Goal: Obtain resource: Download file/media

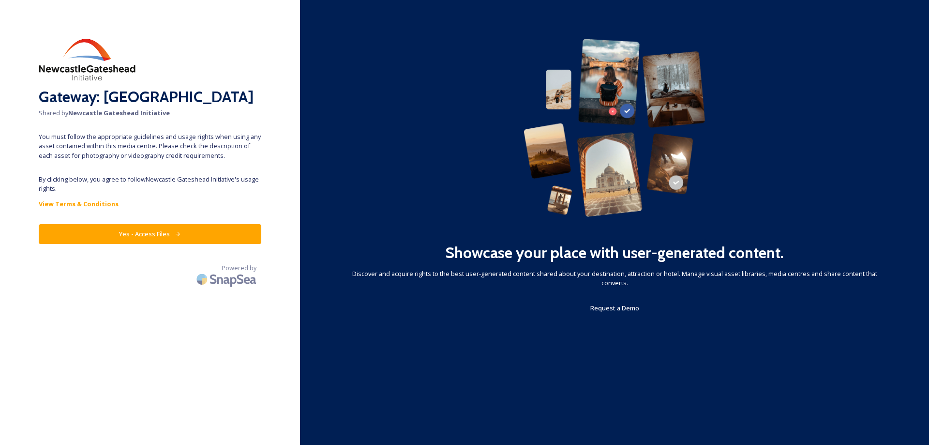
click at [135, 234] on button "Yes - Access Files" at bounding box center [150, 234] width 223 height 20
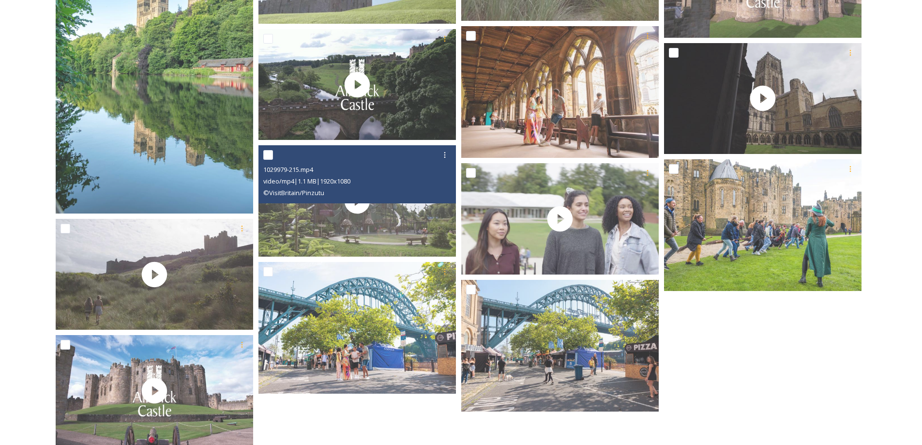
scroll to position [1113, 0]
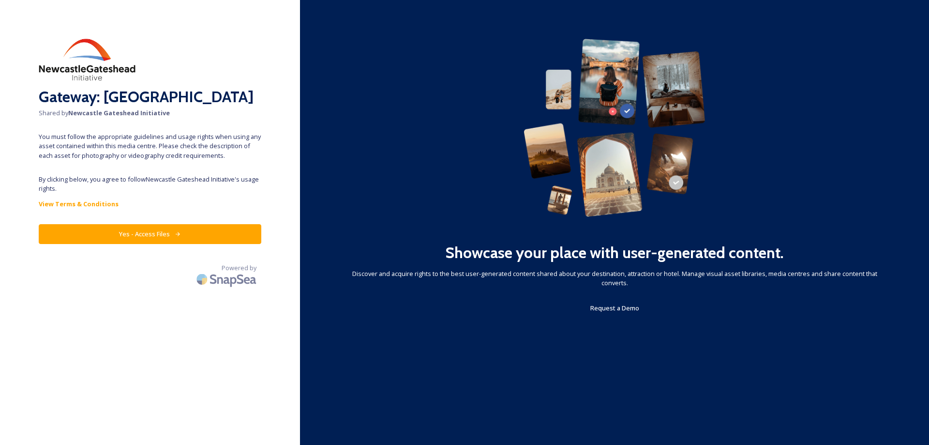
click at [139, 231] on button "Yes - Access Files" at bounding box center [150, 234] width 223 height 20
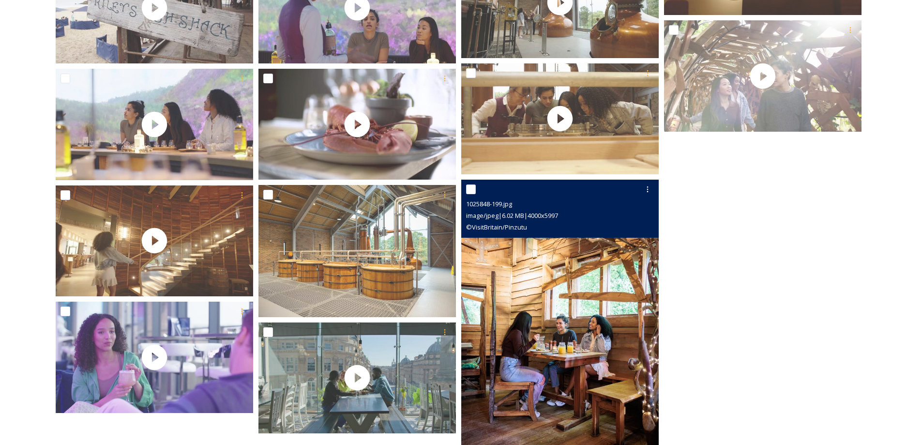
scroll to position [1355, 0]
